Goal: Transaction & Acquisition: Purchase product/service

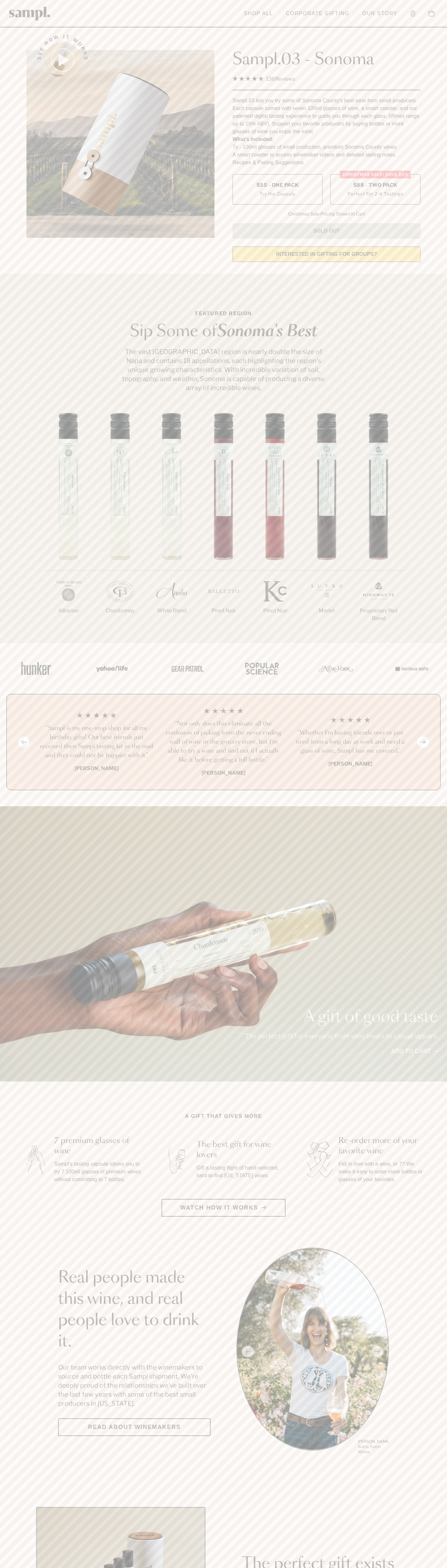
click at [375, 185] on span "$88 - Two Pack" at bounding box center [375, 185] width 44 height 7
click at [223, 742] on h3 "“Not only does this eliminate all the confusion of picking from the never endin…" at bounding box center [223, 742] width 116 height 45
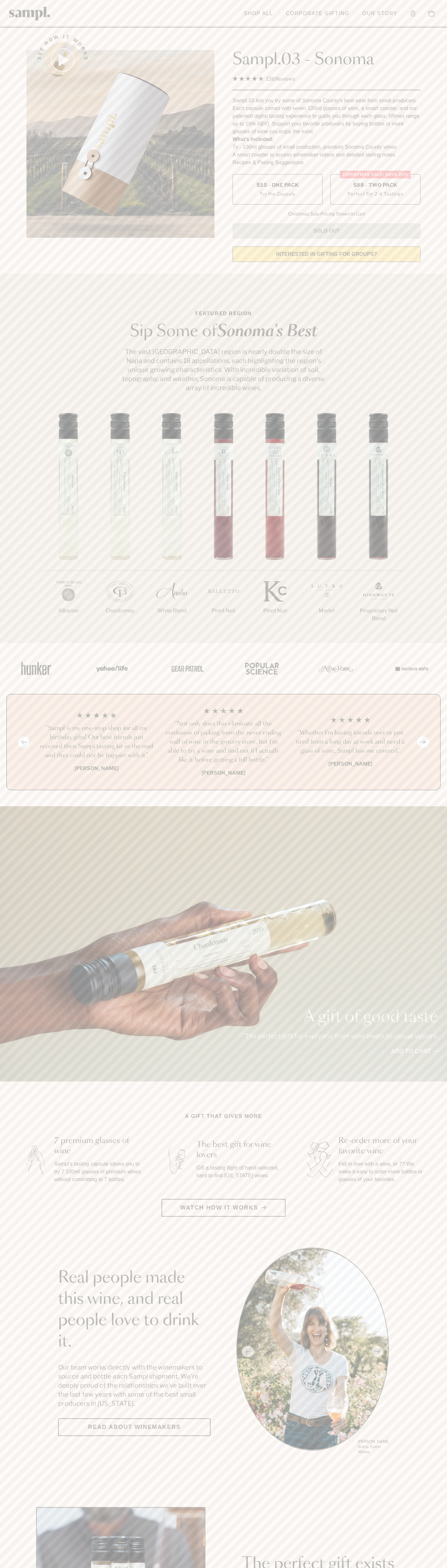
click at [406, 27] on header "Toggle navigation menu Shop All Corporate Gifting Our Story Account Story Shop …" at bounding box center [223, 13] width 447 height 28
click at [428, 638] on div "1/7 Albarino 2/7 Chardonnay 3/7" at bounding box center [223, 528] width 447 height 230
click at [333, 1567] on html "Skip to main content Toggle navigation menu Shop All Corporate Gifting Our Stor…" at bounding box center [223, 1513] width 447 height 3026
click at [13, 943] on div "A gift of good taste The perfect gift for everyone from wine lovers to casual s…" at bounding box center [223, 944] width 447 height 276
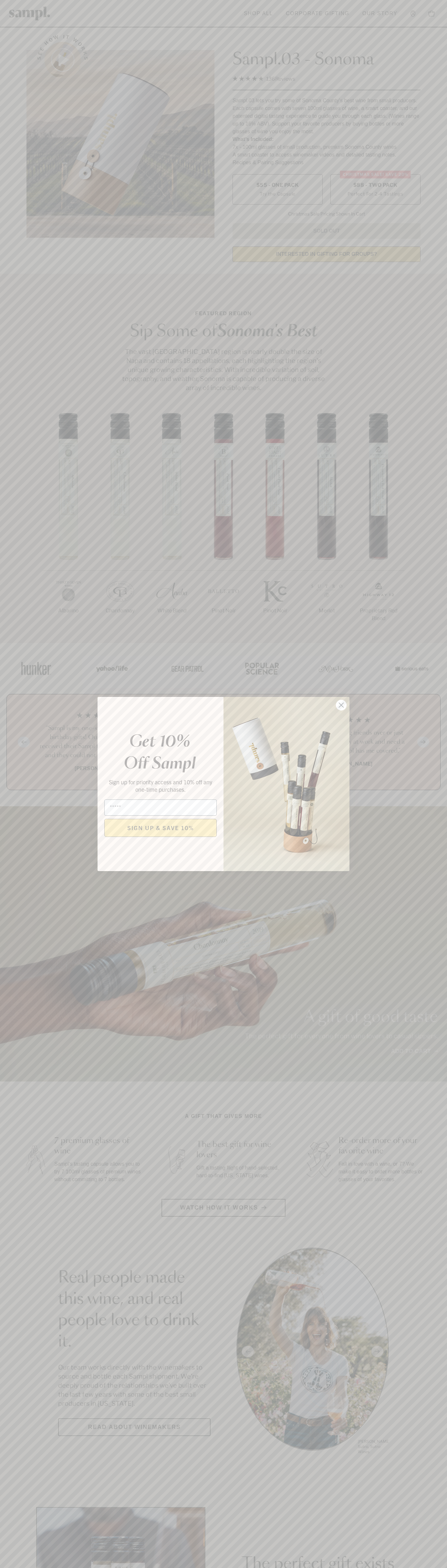
click at [341, 706] on icon "Close dialog" at bounding box center [341, 705] width 4 height 4
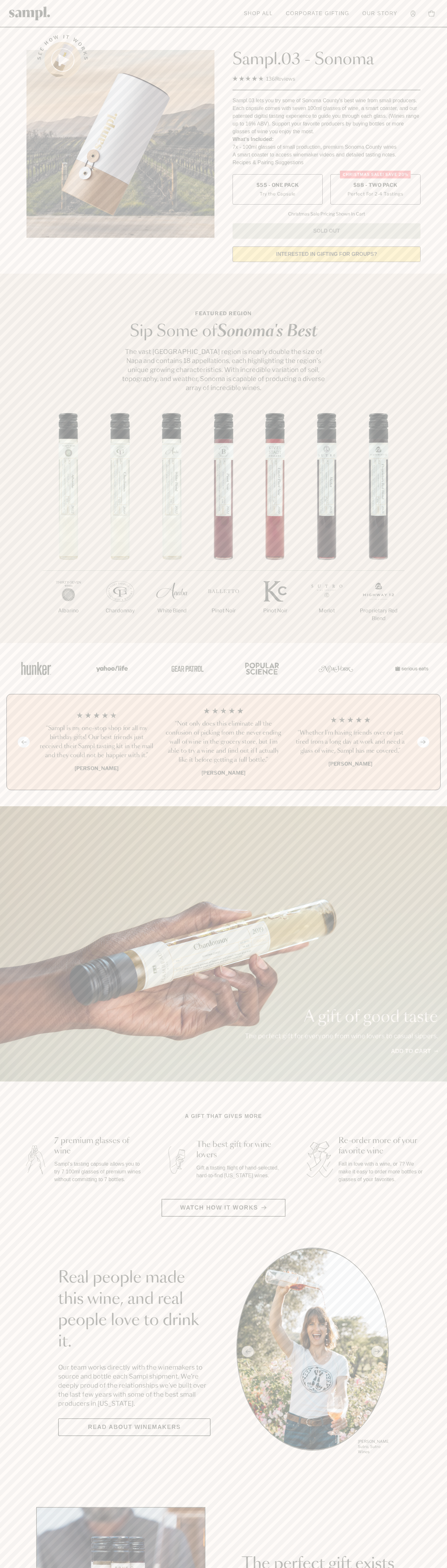
click at [375, 185] on span "$88 - Two Pack" at bounding box center [375, 185] width 44 height 7
click at [223, 742] on h3 "“Not only does this eliminate all the confusion of picking from the never endin…" at bounding box center [223, 742] width 116 height 45
